Goal: Find specific page/section: Find specific page/section

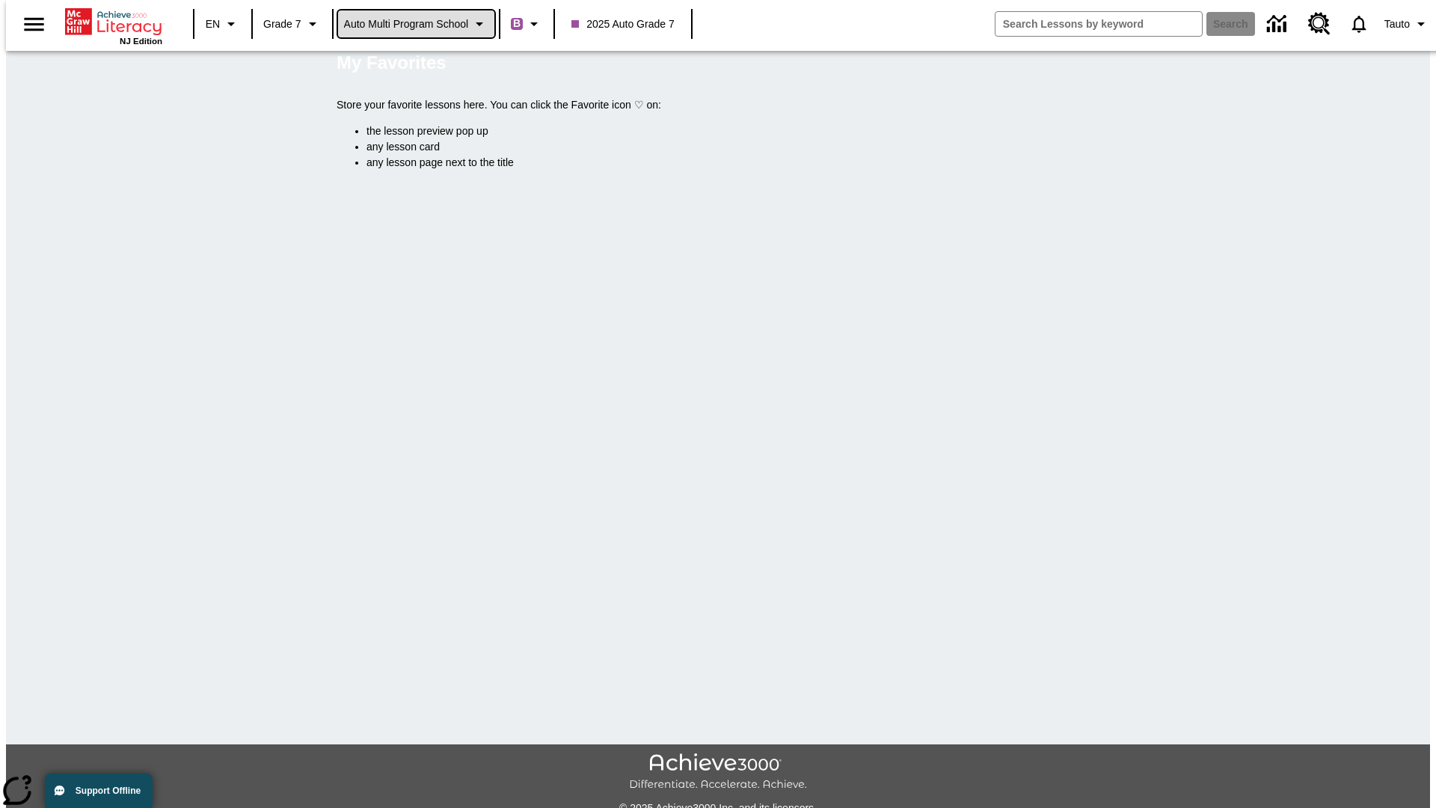
click at [417, 24] on span "Auto Multi program School" at bounding box center [406, 24] width 125 height 16
click at [411, 64] on span "Auto Lit Boost only School" at bounding box center [406, 63] width 122 height 16
